Goal: Transaction & Acquisition: Book appointment/travel/reservation

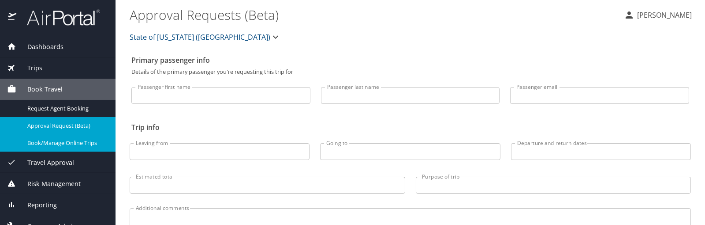
click at [76, 138] on div "Book/Manage Online Trips" at bounding box center [57, 143] width 101 height 10
